Goal: Use online tool/utility: Utilize a website feature to perform a specific function

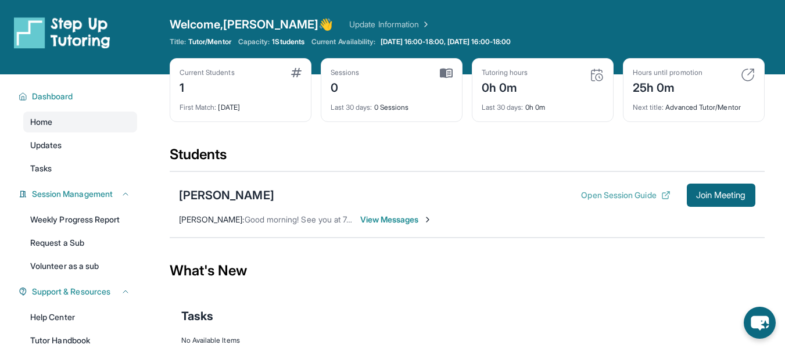
click at [587, 193] on button "Open Session Guide" at bounding box center [625, 195] width 89 height 12
click at [704, 194] on span "Join Meeting" at bounding box center [721, 195] width 50 height 7
click at [701, 194] on span "Join Meeting" at bounding box center [721, 195] width 50 height 7
